Goal: Task Accomplishment & Management: Complete application form

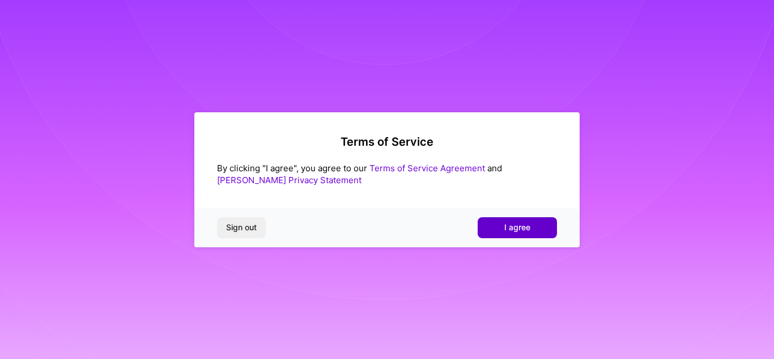
click at [520, 225] on span "I agree" at bounding box center [517, 227] width 26 height 11
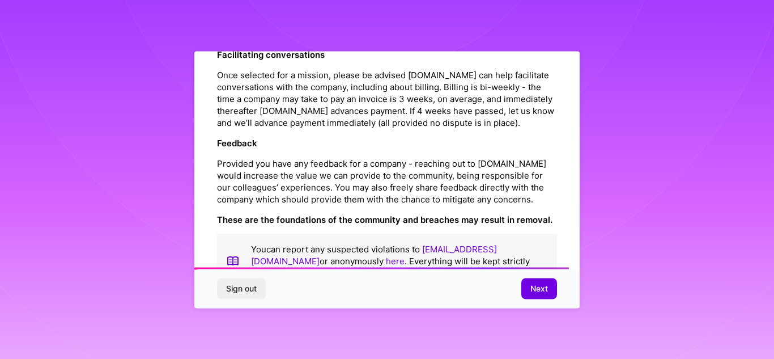
scroll to position [1349, 0]
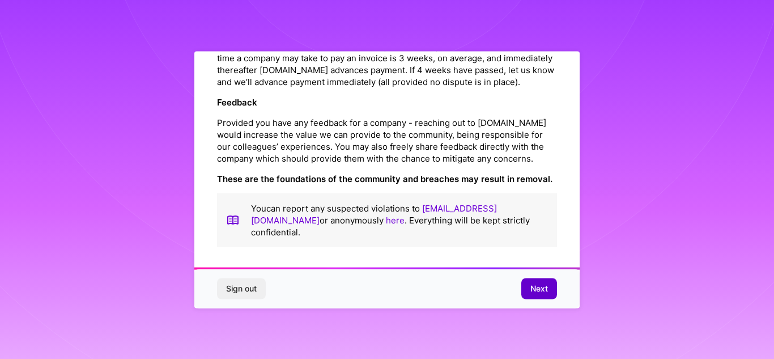
click at [533, 285] on span "Next" at bounding box center [539, 288] width 18 height 11
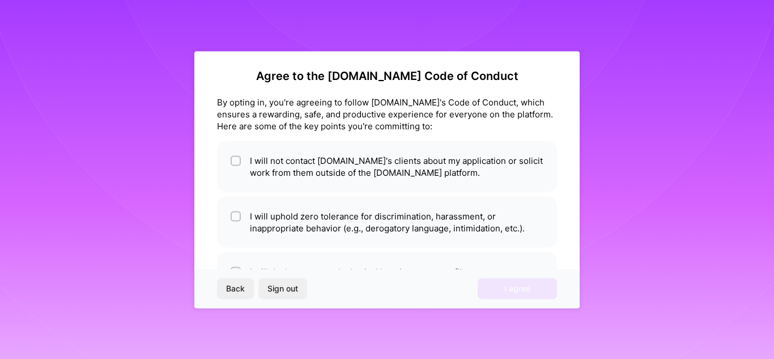
scroll to position [0, 0]
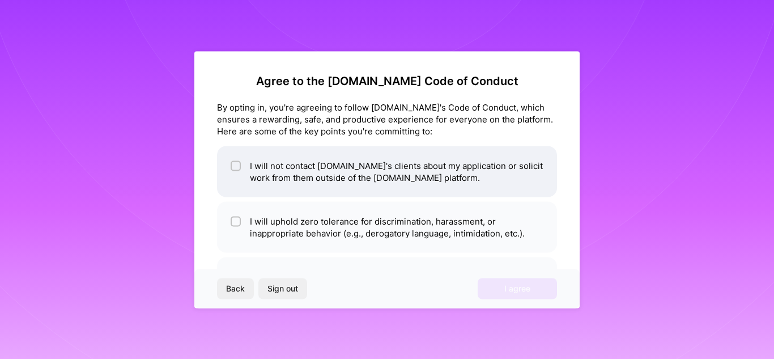
click at [286, 164] on li "I will not contact [DOMAIN_NAME]'s clients about my application or solicit work…" at bounding box center [387, 171] width 340 height 51
checkbox input "true"
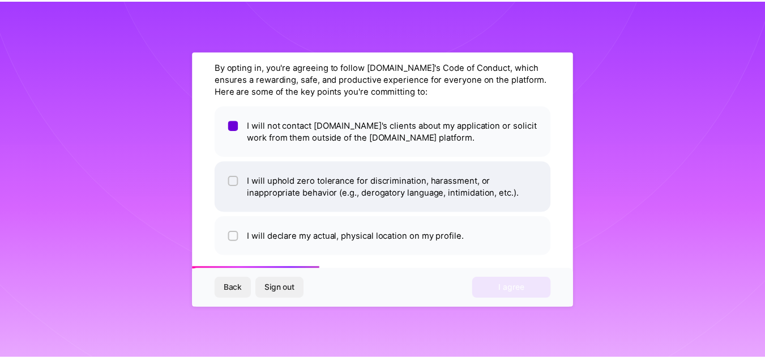
scroll to position [49, 0]
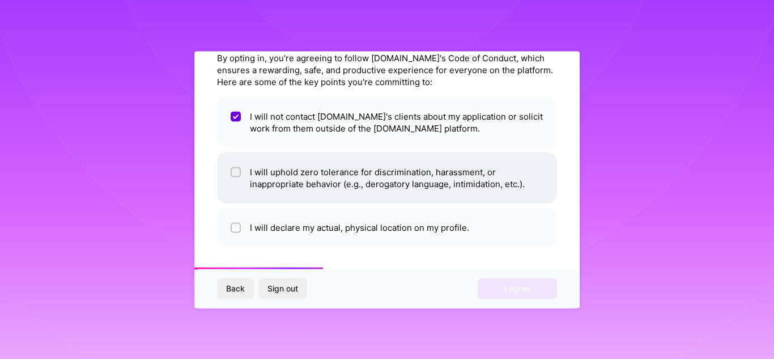
click at [370, 176] on li "I will uphold zero tolerance for discrimination, harassment, or inappropriate b…" at bounding box center [387, 177] width 340 height 51
checkbox input "true"
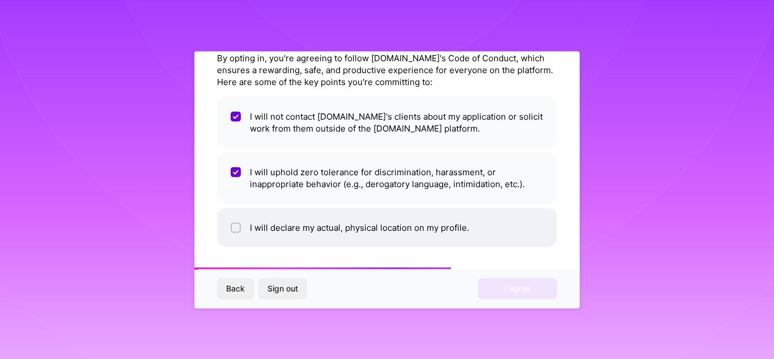
click at [336, 229] on li "I will declare my actual, physical location on my profile." at bounding box center [387, 226] width 340 height 39
checkbox input "true"
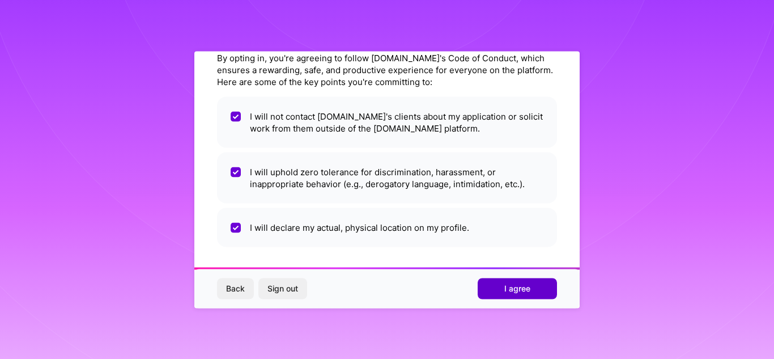
click at [525, 286] on span "I agree" at bounding box center [517, 288] width 26 height 11
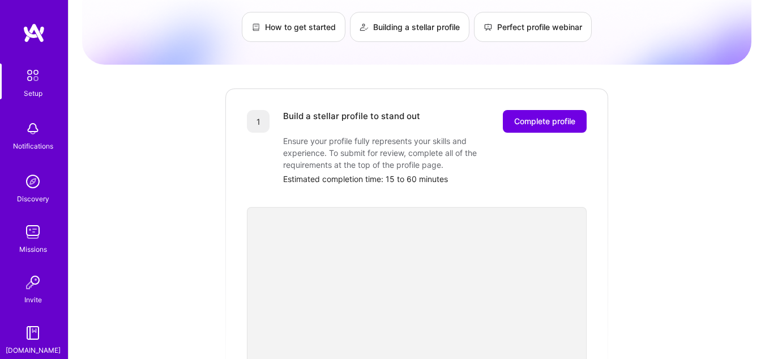
scroll to position [82, 0]
